Goal: Task Accomplishment & Management: Manage account settings

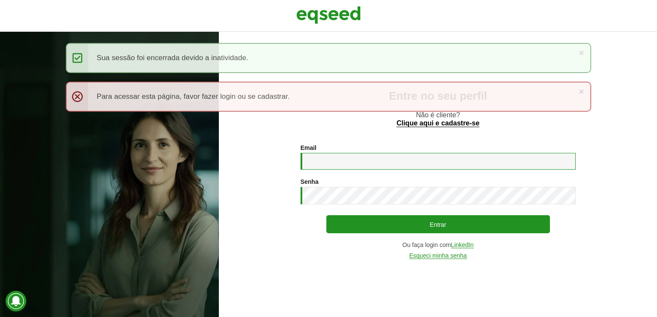
click at [322, 156] on input "Email *" at bounding box center [438, 161] width 275 height 17
type input "**********"
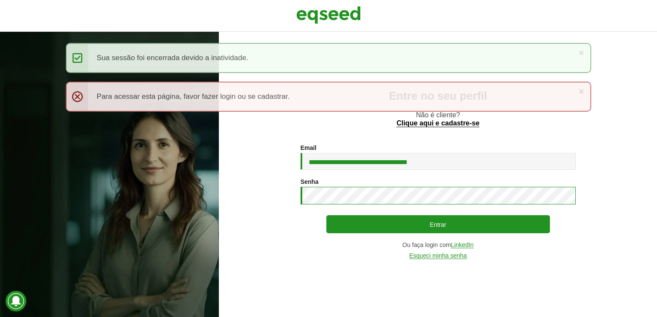
click at [326, 215] on button "Entrar" at bounding box center [438, 224] width 224 height 18
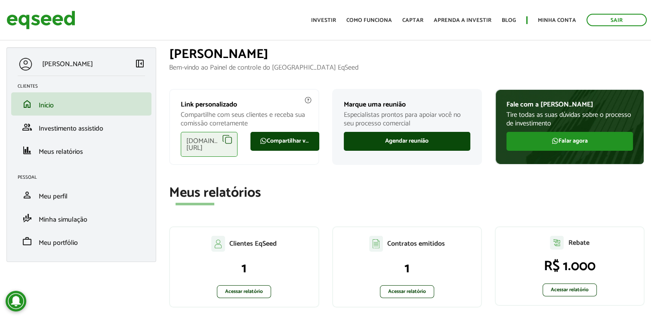
click at [321, 114] on div "Link personalizado Compartilhe com seus clientes e receba sua comissão corretam…" at bounding box center [244, 130] width 163 height 83
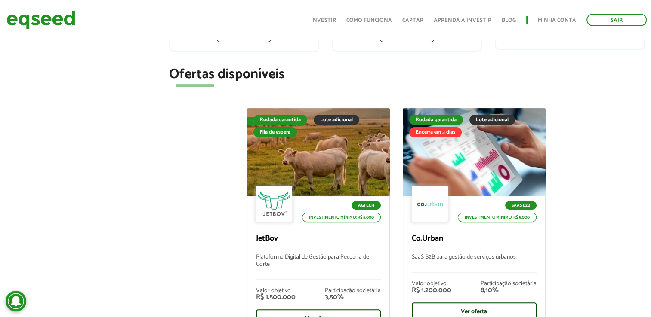
scroll to position [258, 0]
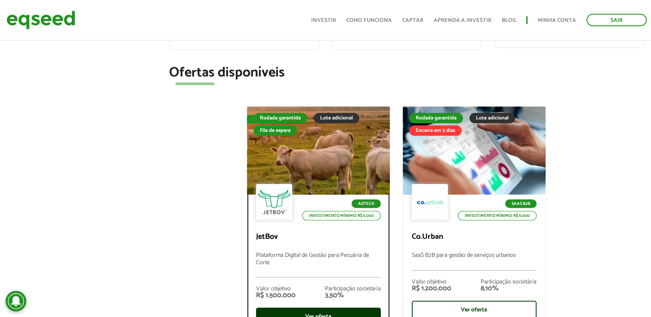
click at [338, 311] on div "Ver oferta" at bounding box center [318, 317] width 125 height 19
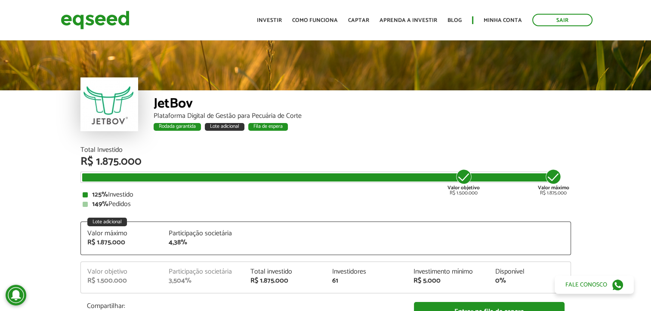
scroll to position [936, 0]
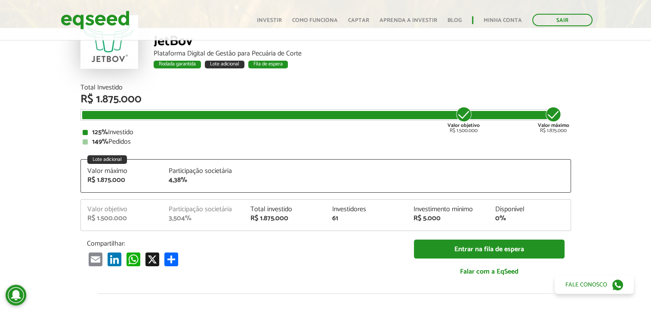
scroll to position [34, 0]
